Goal: Information Seeking & Learning: Learn about a topic

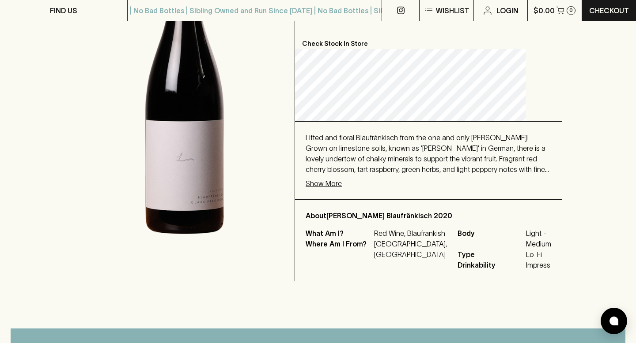
scroll to position [200, 0]
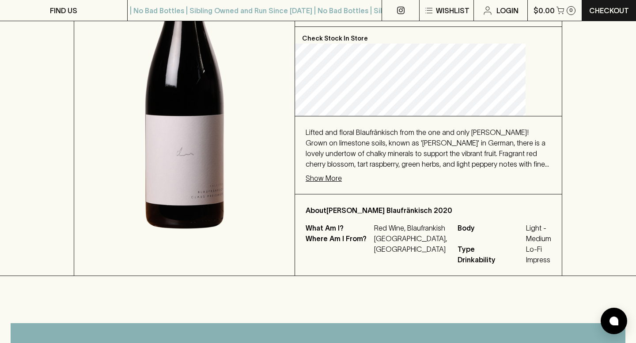
click at [338, 184] on p "Show More" at bounding box center [323, 178] width 36 height 11
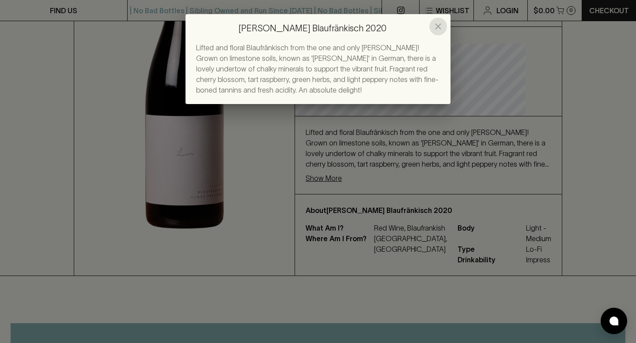
click at [437, 25] on icon "close" at bounding box center [438, 26] width 6 height 6
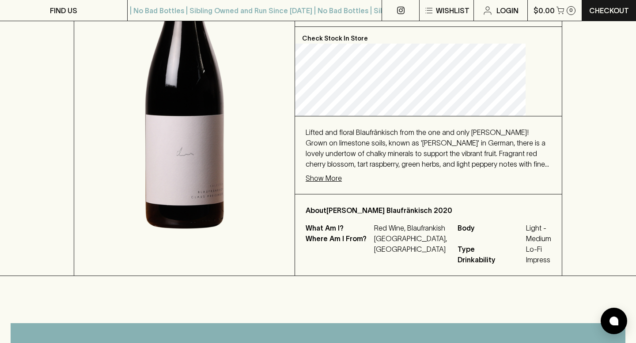
click at [342, 184] on p "Show More" at bounding box center [323, 178] width 36 height 11
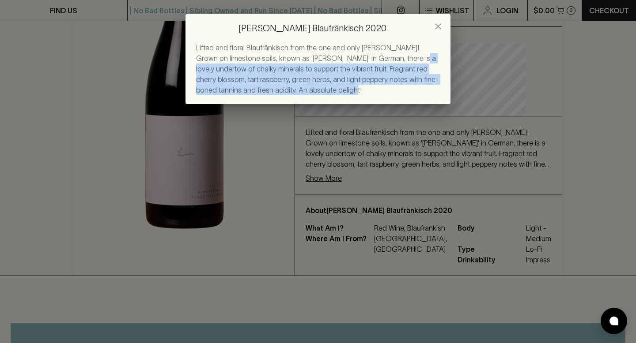
drag, startPoint x: 295, startPoint y: 90, endPoint x: 363, endPoint y: 57, distance: 76.2
click at [363, 57] on span "Lifted and floral Blaufränkisch from the one and only [PERSON_NAME]! Grown on l…" at bounding box center [317, 69] width 242 height 50
copy span "a lovely undertow of chalky minerals to support the vibrant fruit. Fragrant red…"
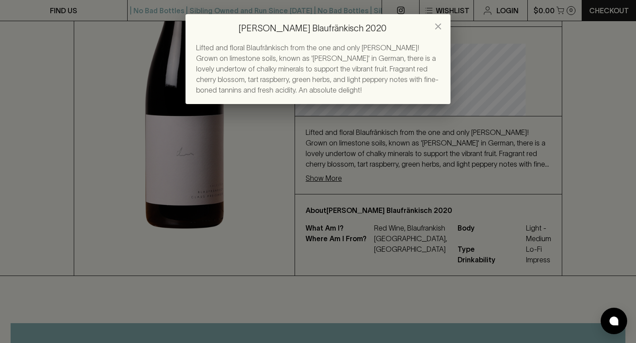
click at [298, 179] on div "[PERSON_NAME] Blaufränkisch 2020 Lifted and floral Blaufränkisch from the one a…" at bounding box center [318, 171] width 636 height 343
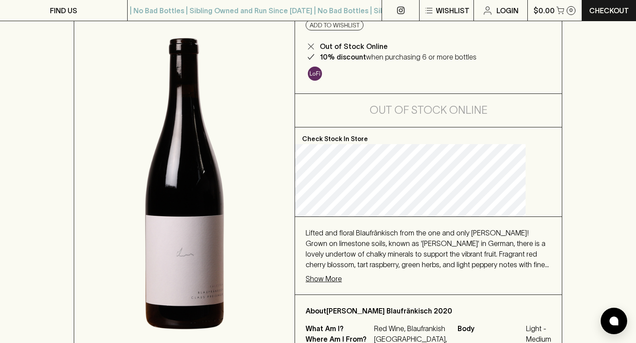
scroll to position [0, 0]
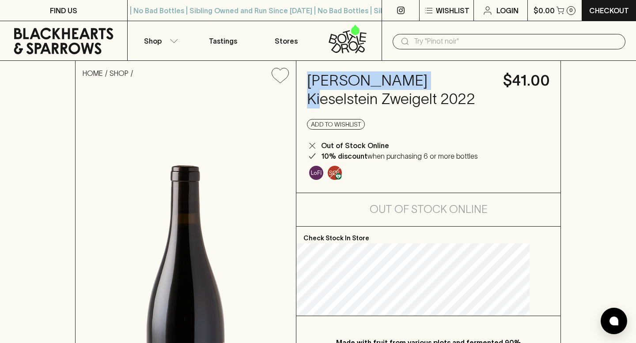
drag, startPoint x: 427, startPoint y: 82, endPoint x: 324, endPoint y: 75, distance: 103.5
click at [324, 75] on h4 "[PERSON_NAME] Kieselstein Zweigelt 2022" at bounding box center [399, 90] width 185 height 37
copy h4 "[PERSON_NAME]"
click at [435, 83] on h4 "[PERSON_NAME] Kieselstein Zweigelt 2022" at bounding box center [399, 90] width 185 height 37
drag, startPoint x: 428, startPoint y: 81, endPoint x: 324, endPoint y: 75, distance: 103.9
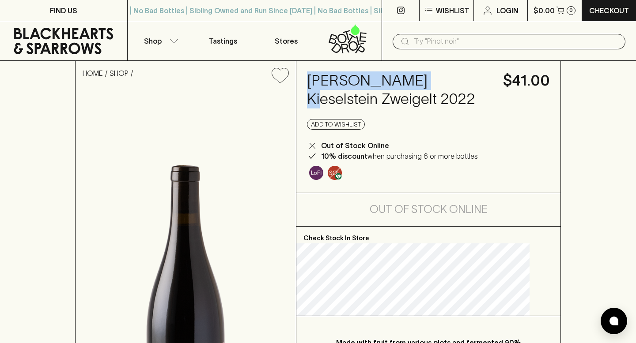
click at [324, 75] on h4 "[PERSON_NAME] Kieselstein Zweigelt 2022" at bounding box center [399, 90] width 185 height 37
copy h4 "[PERSON_NAME]"
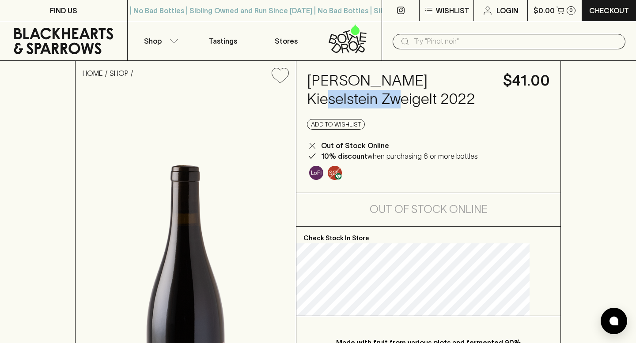
drag, startPoint x: 393, startPoint y: 100, endPoint x: 324, endPoint y: 97, distance: 69.0
click at [324, 97] on h4 "[PERSON_NAME] Kieselstein Zweigelt 2022" at bounding box center [399, 90] width 185 height 37
copy h4 "Kieselstein"
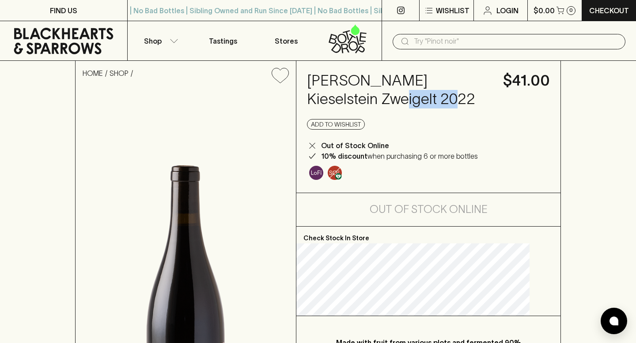
drag, startPoint x: 452, startPoint y: 101, endPoint x: 399, endPoint y: 100, distance: 53.0
click at [399, 100] on h4 "[PERSON_NAME] Kieselstein Zweigelt 2022" at bounding box center [399, 90] width 185 height 37
copy h4 "Zweigelt"
